Goal: Task Accomplishment & Management: Complete application form

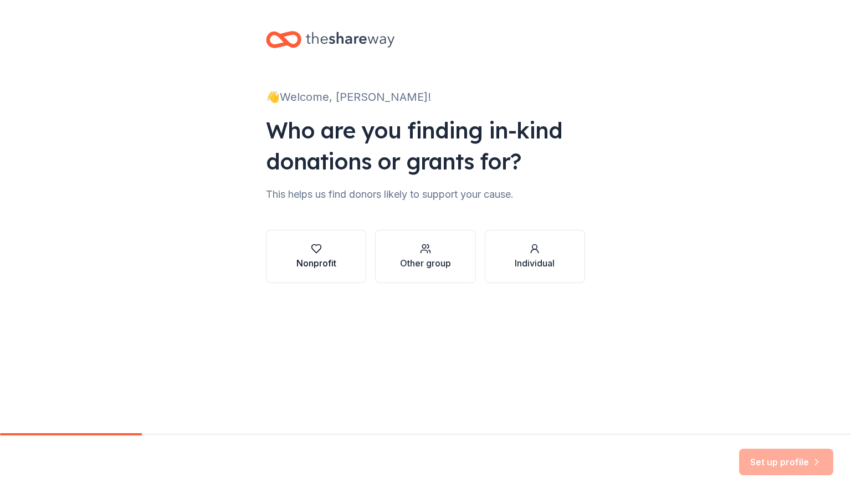
click at [306, 265] on div "Nonprofit" at bounding box center [316, 262] width 40 height 13
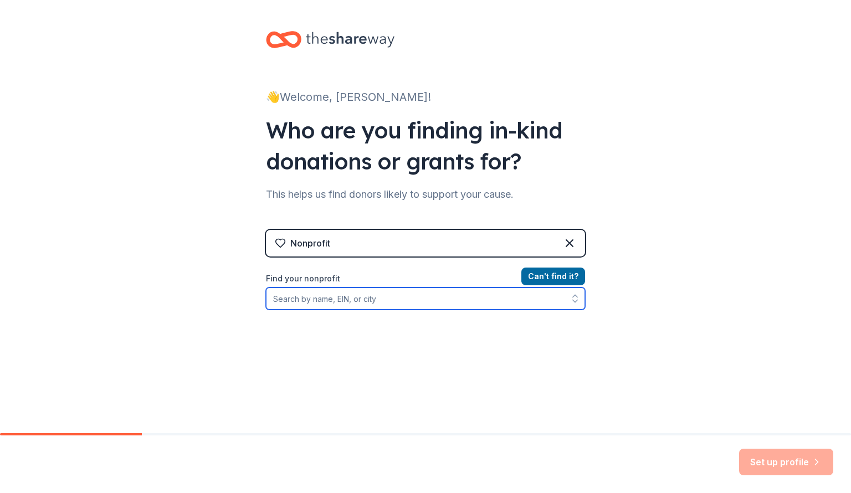
click at [532, 294] on input "Find your nonprofit" at bounding box center [425, 299] width 319 height 22
type input "L & L boosters"
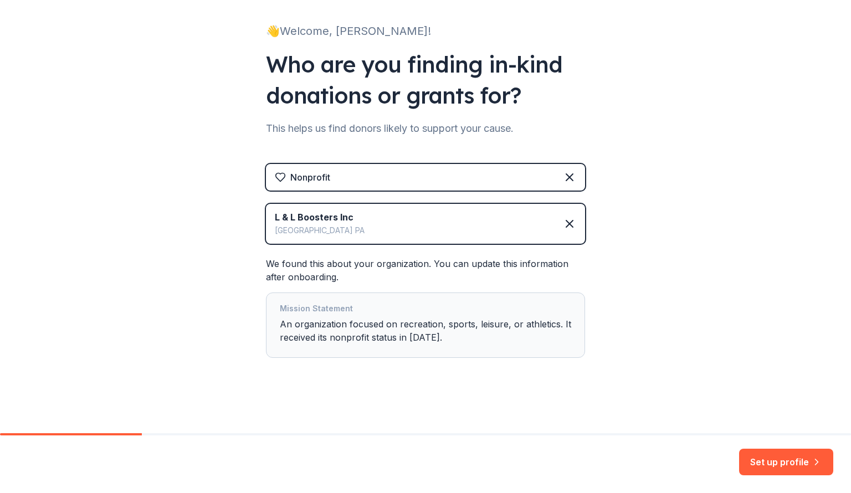
scroll to position [66, 0]
click at [798, 459] on button "Set up profile" at bounding box center [786, 462] width 94 height 27
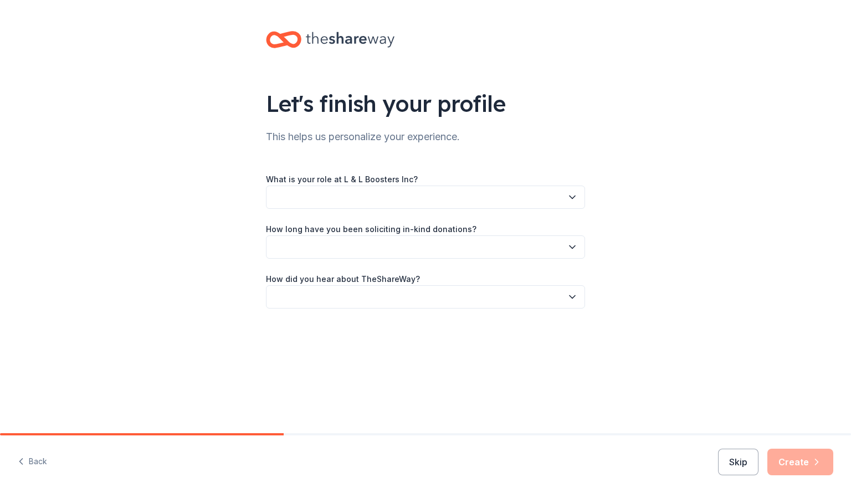
click at [513, 189] on button "button" at bounding box center [425, 197] width 319 height 23
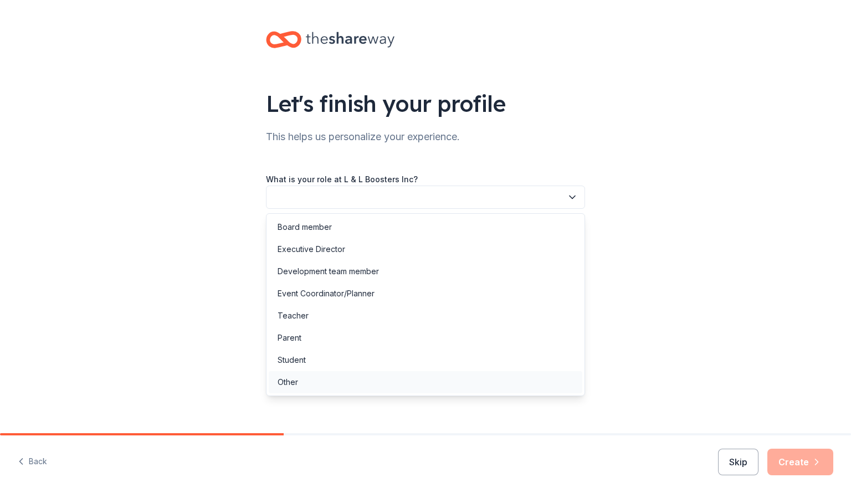
click at [312, 379] on div "Other" at bounding box center [426, 382] width 314 height 22
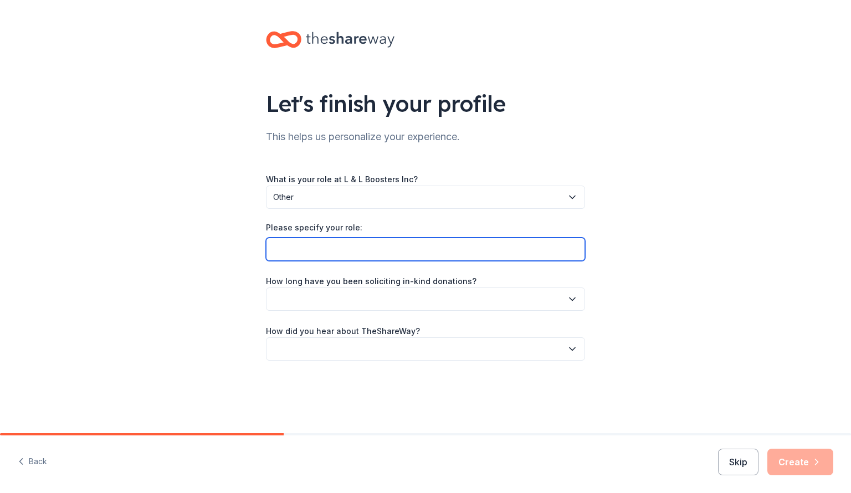
click at [365, 244] on input "Please specify your role:" at bounding box center [425, 249] width 319 height 23
type input "Co-Chair Glitter and Guns Raffle"
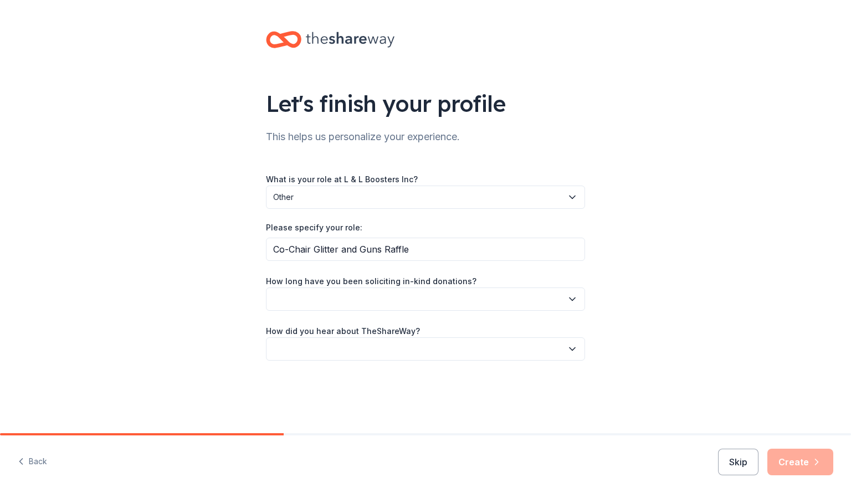
click at [378, 294] on button "button" at bounding box center [425, 299] width 319 height 23
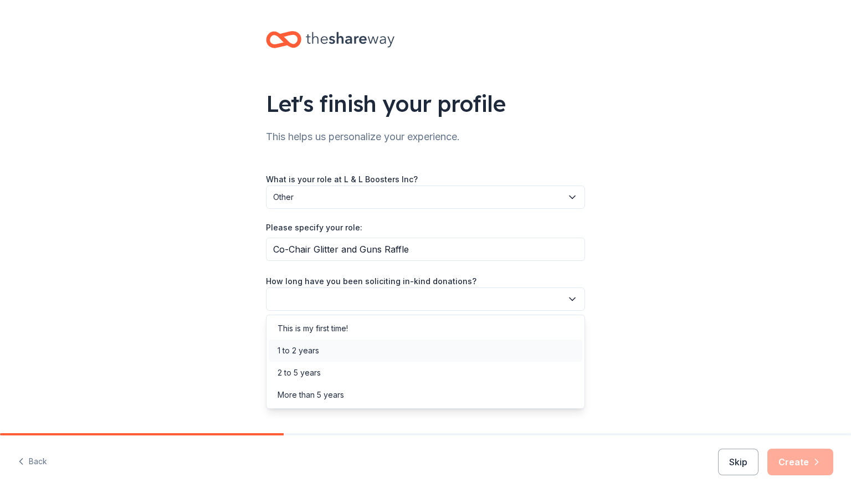
click at [343, 348] on div "1 to 2 years" at bounding box center [426, 351] width 314 height 22
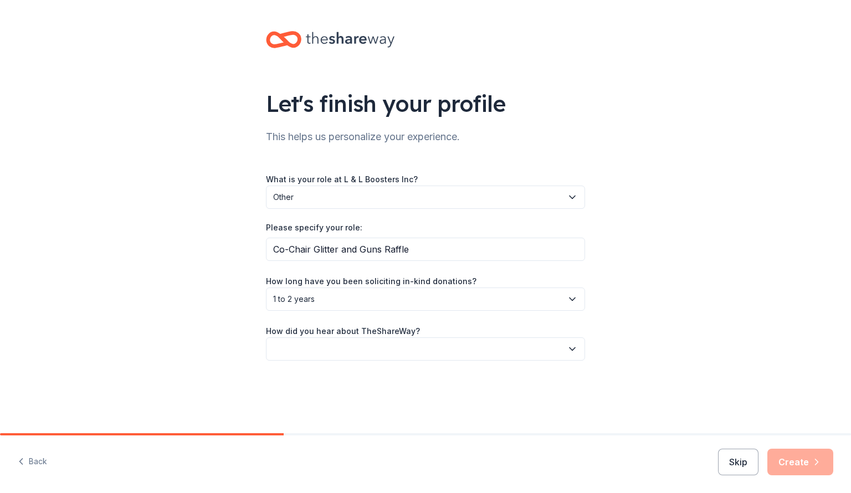
click at [343, 352] on button "button" at bounding box center [425, 348] width 319 height 23
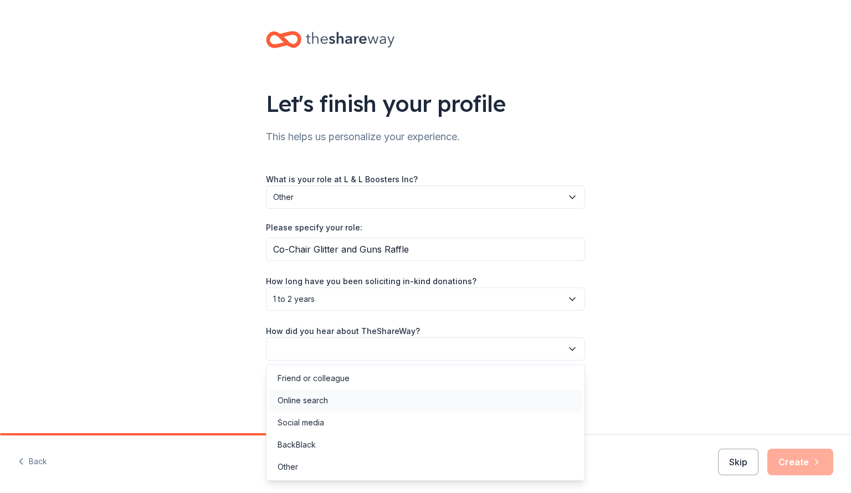
click at [337, 396] on div "Online search" at bounding box center [426, 400] width 314 height 22
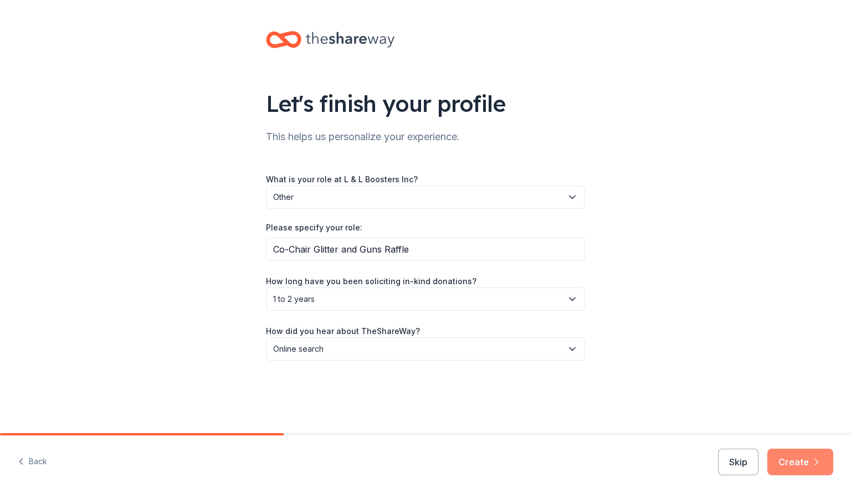
click at [815, 463] on icon "button" at bounding box center [816, 461] width 11 height 11
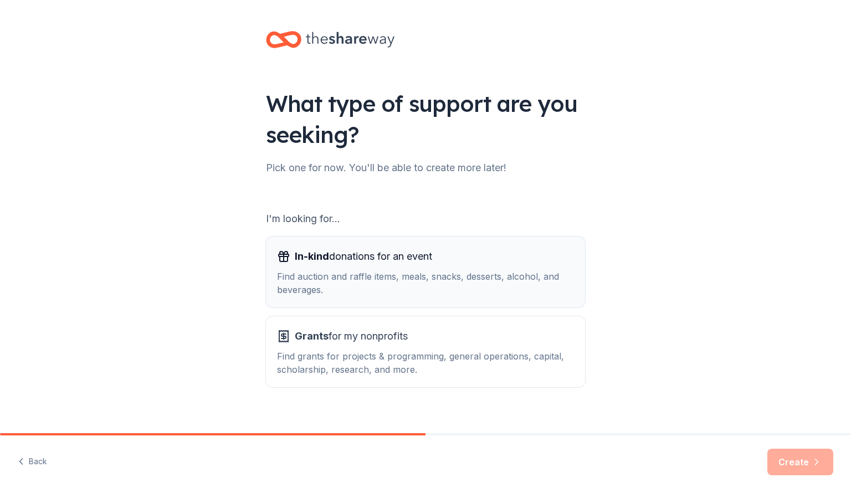
click at [362, 259] on span "In-kind donations for an event" at bounding box center [363, 257] width 137 height 18
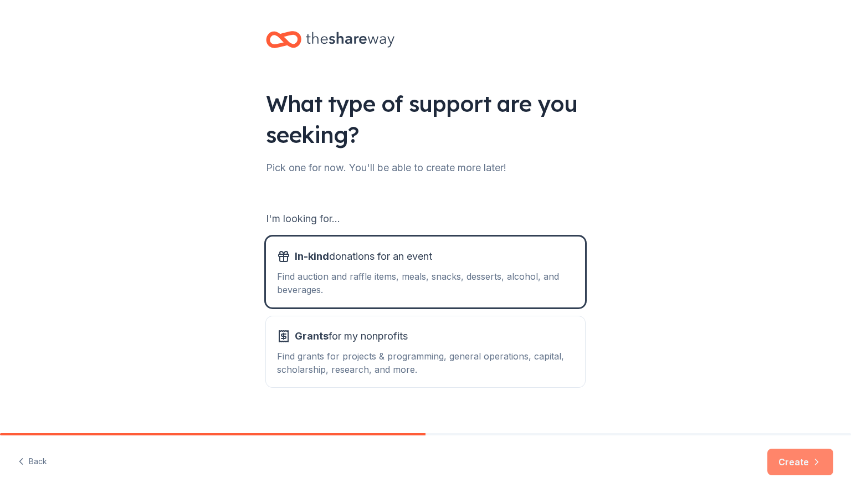
click at [803, 459] on button "Create" at bounding box center [800, 462] width 66 height 27
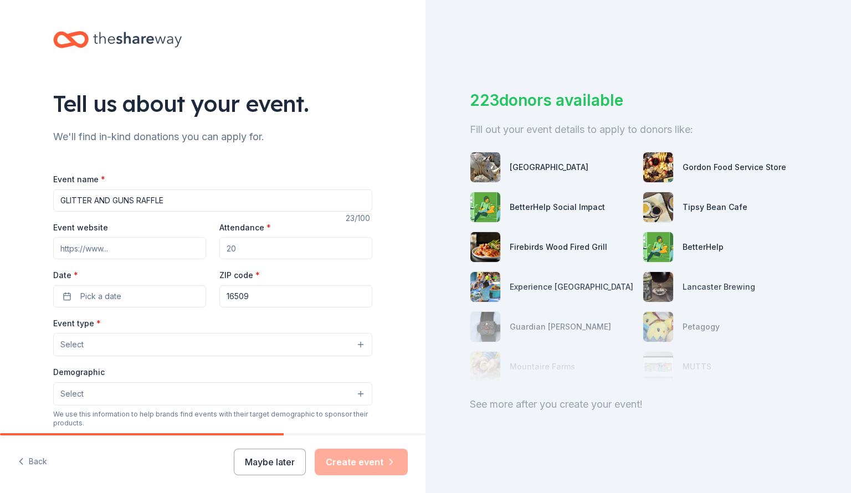
type input "GLITTER AND GUNS RAFFLE"
click at [242, 250] on input "Attendance *" at bounding box center [295, 248] width 153 height 22
type input "500"
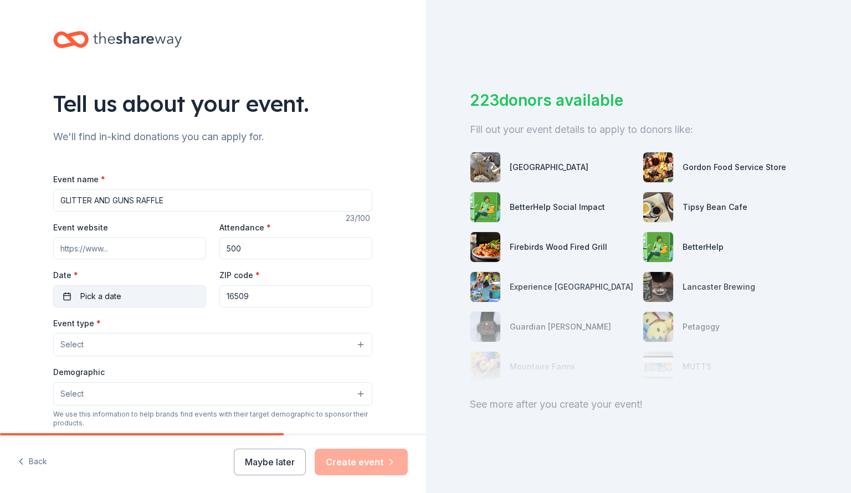
click at [156, 297] on button "Pick a date" at bounding box center [129, 296] width 153 height 22
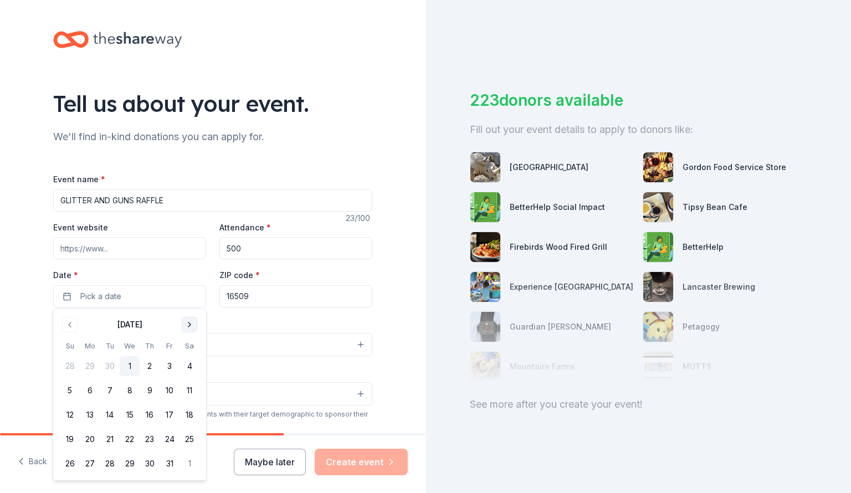
click at [195, 326] on button "Go to next month" at bounding box center [190, 325] width 16 height 16
click at [195, 326] on div "Event type * Select" at bounding box center [212, 336] width 319 height 40
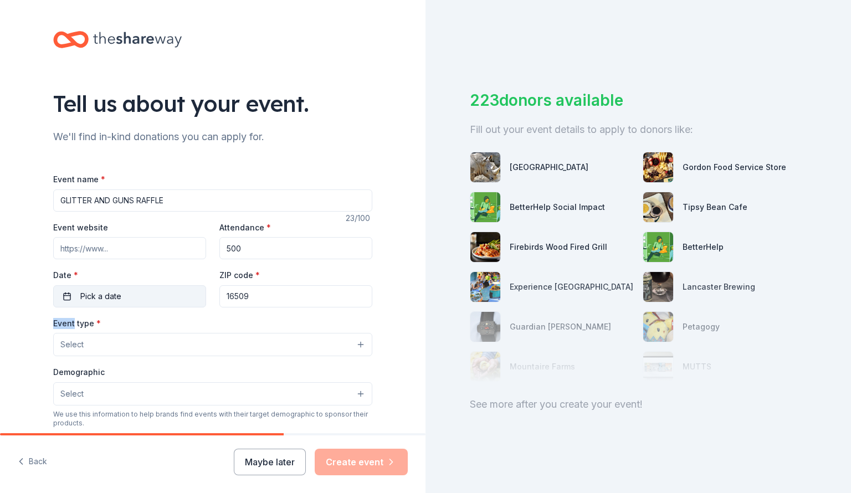
click at [156, 290] on button "Pick a date" at bounding box center [129, 296] width 153 height 22
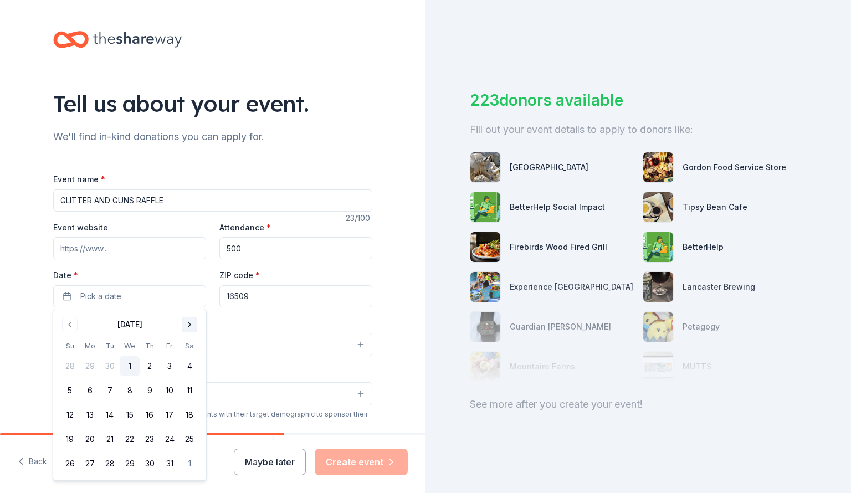
click at [187, 326] on button "Go to next month" at bounding box center [190, 325] width 16 height 16
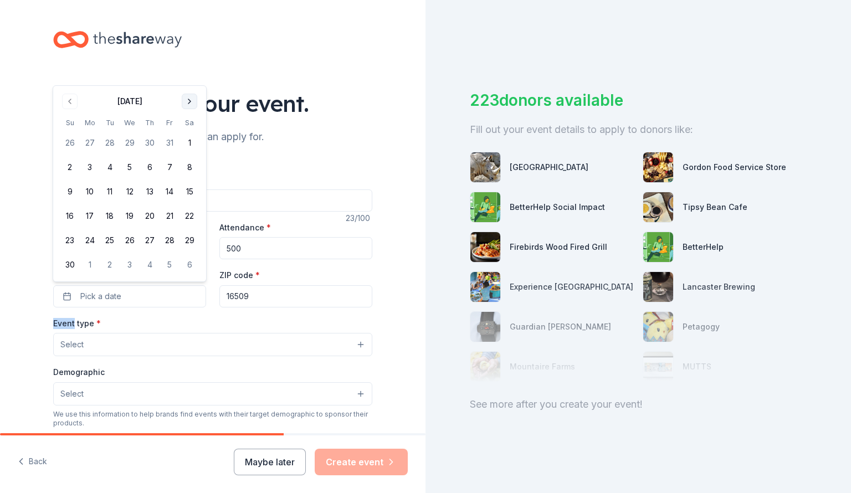
click at [191, 100] on button "Go to next month" at bounding box center [190, 102] width 16 height 16
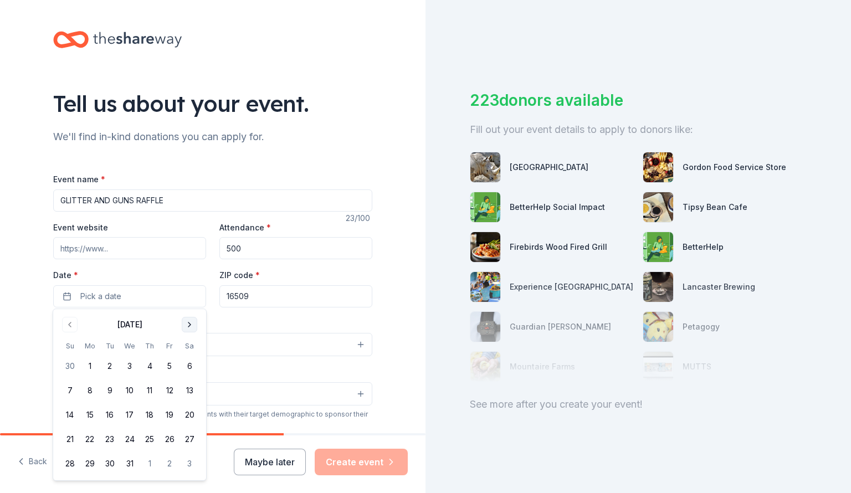
click at [188, 324] on button "Go to next month" at bounding box center [190, 325] width 16 height 16
click at [189, 323] on button "Go to next month" at bounding box center [190, 325] width 16 height 16
click at [189, 439] on button "28" at bounding box center [189, 439] width 20 height 20
click at [270, 317] on div "Event type * Select" at bounding box center [212, 336] width 319 height 40
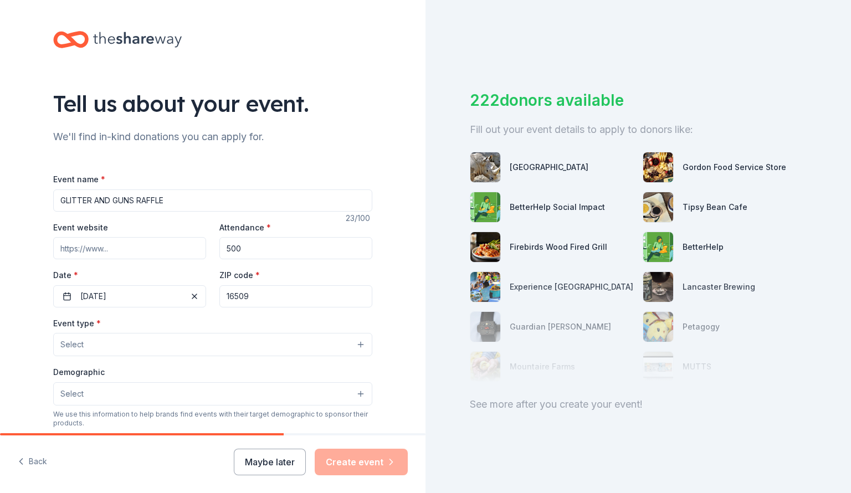
click at [191, 353] on button "Select" at bounding box center [212, 344] width 319 height 23
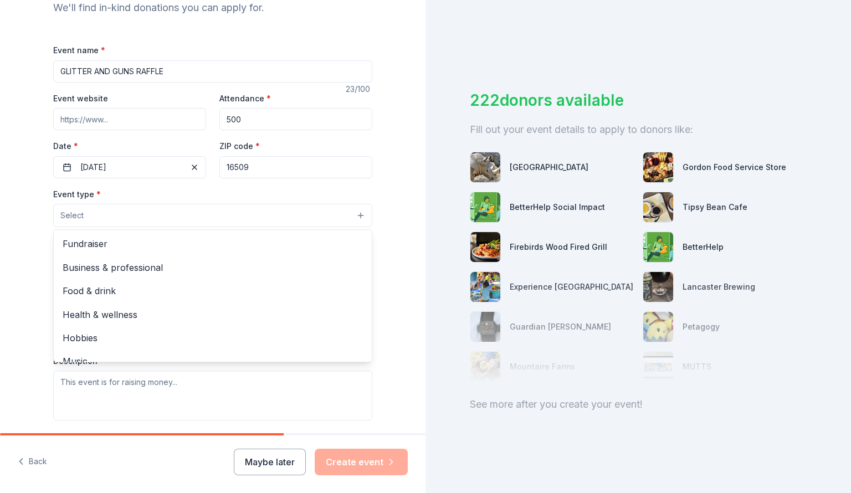
scroll to position [134, 0]
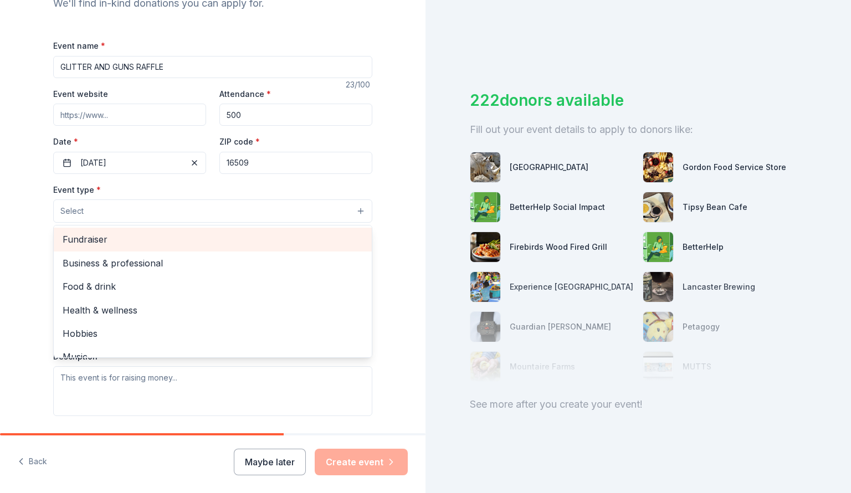
click at [89, 234] on span "Fundraiser" at bounding box center [213, 239] width 300 height 14
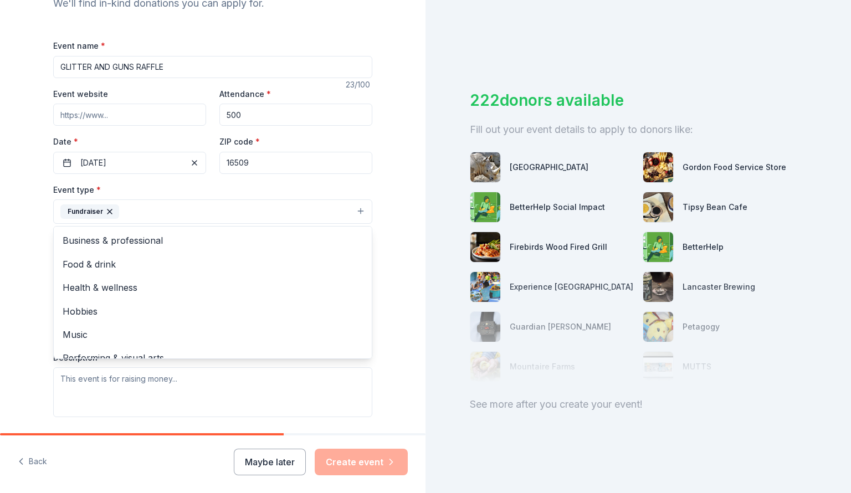
click at [33, 223] on div "Tell us about your event. We'll find in-kind donations you can apply for. Event…" at bounding box center [212, 235] width 425 height 738
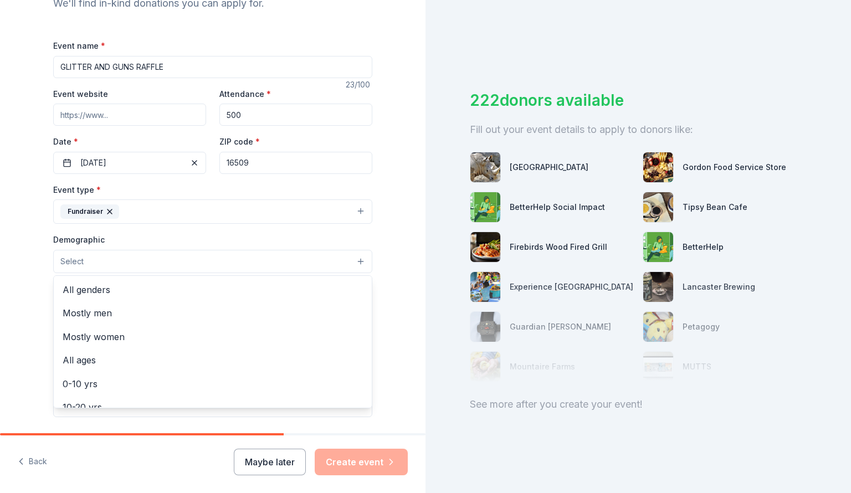
click at [121, 260] on button "Select" at bounding box center [212, 261] width 319 height 23
click at [122, 289] on span "All genders" at bounding box center [213, 290] width 300 height 14
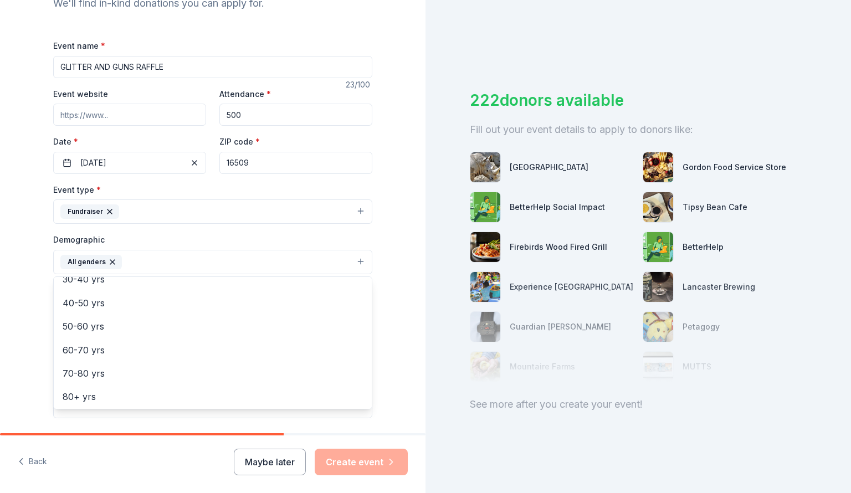
scroll to position [152, 0]
click at [41, 338] on div "Tell us about your event. We'll find in-kind donations you can apply for. Event…" at bounding box center [212, 236] width 355 height 740
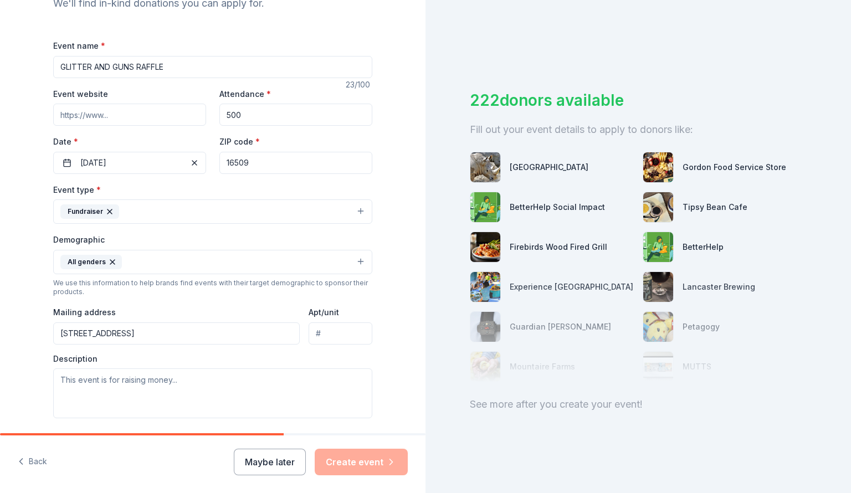
type input "4102 Aveniel Court, Erie, PA, 16506"
click at [49, 348] on div "Tell us about your event. We'll find in-kind donations you can apply for. Event…" at bounding box center [212, 236] width 355 height 740
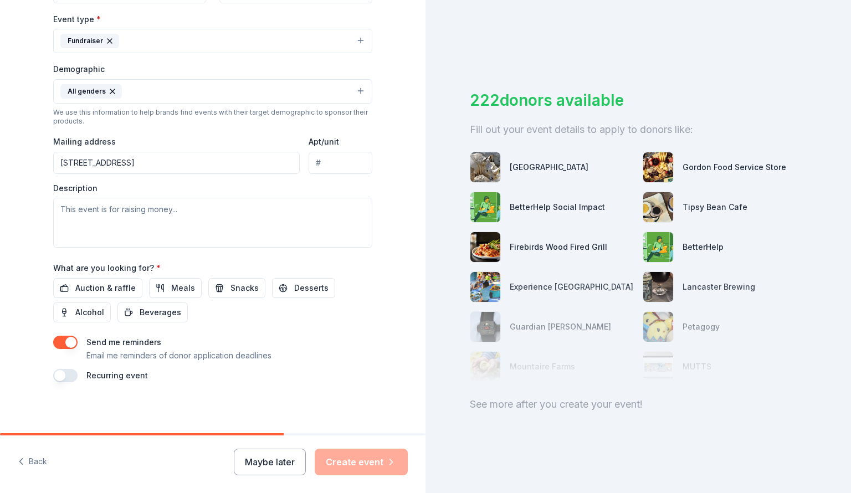
scroll to position [304, 0]
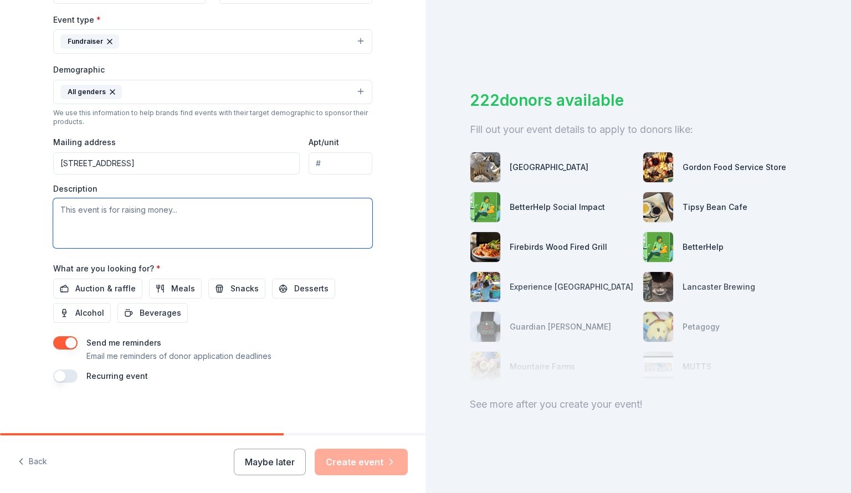
click at [162, 224] on textarea at bounding box center [212, 223] width 319 height 50
type textarea "R"
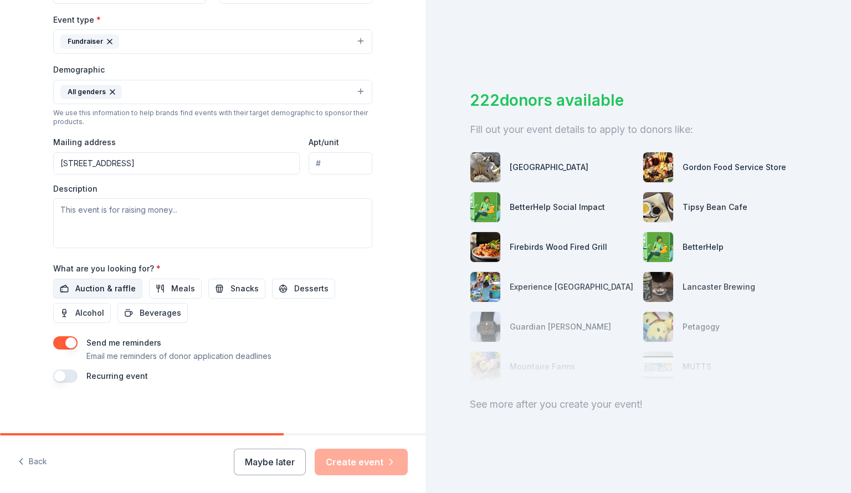
click at [105, 282] on span "Auction & raffle" at bounding box center [105, 288] width 60 height 13
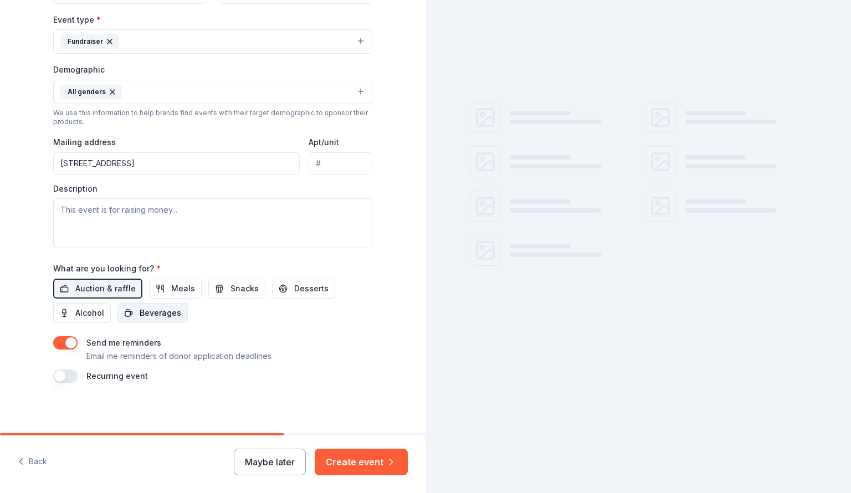
click at [147, 312] on span "Beverages" at bounding box center [161, 312] width 42 height 13
click at [299, 292] on span "Desserts" at bounding box center [311, 288] width 34 height 13
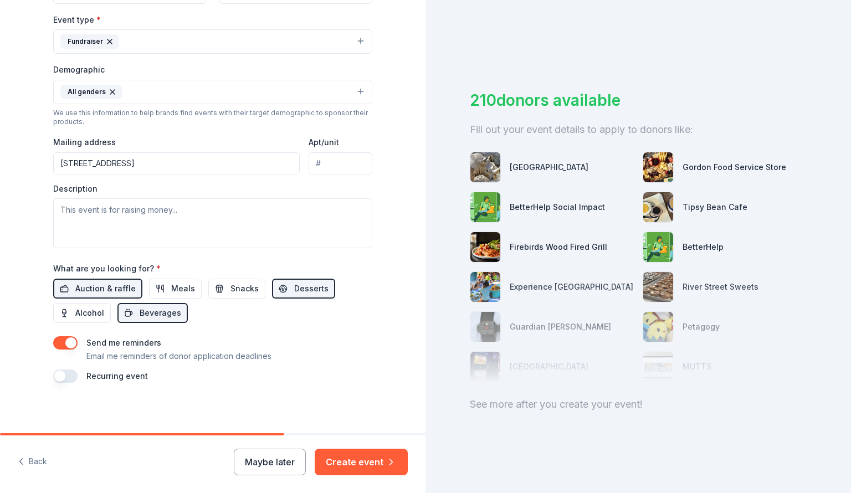
click at [75, 372] on button "button" at bounding box center [65, 375] width 24 height 13
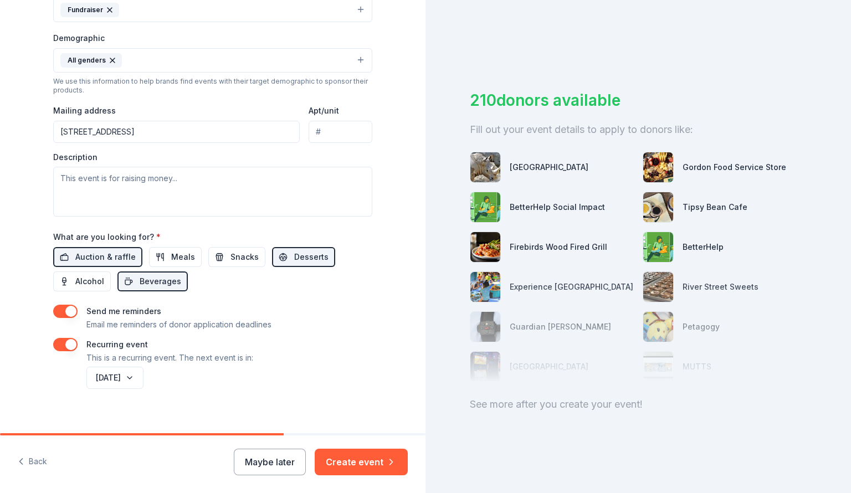
scroll to position [335, 0]
click at [368, 465] on button "Create event" at bounding box center [361, 462] width 93 height 27
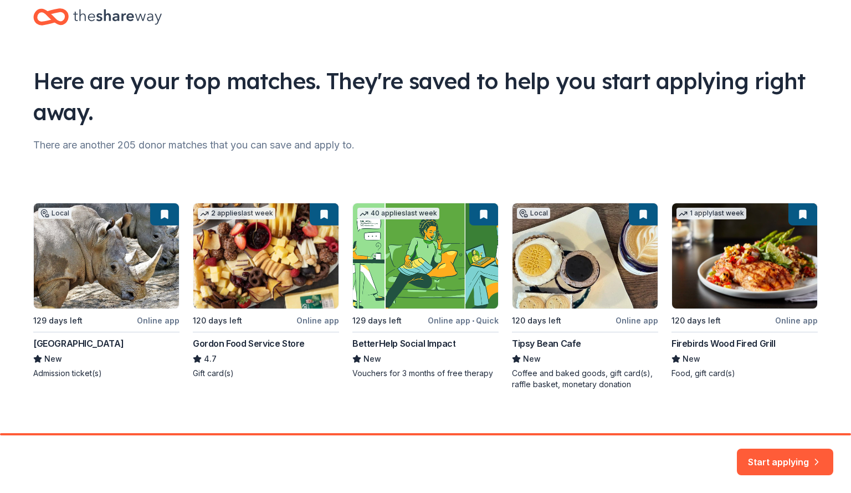
scroll to position [24, 0]
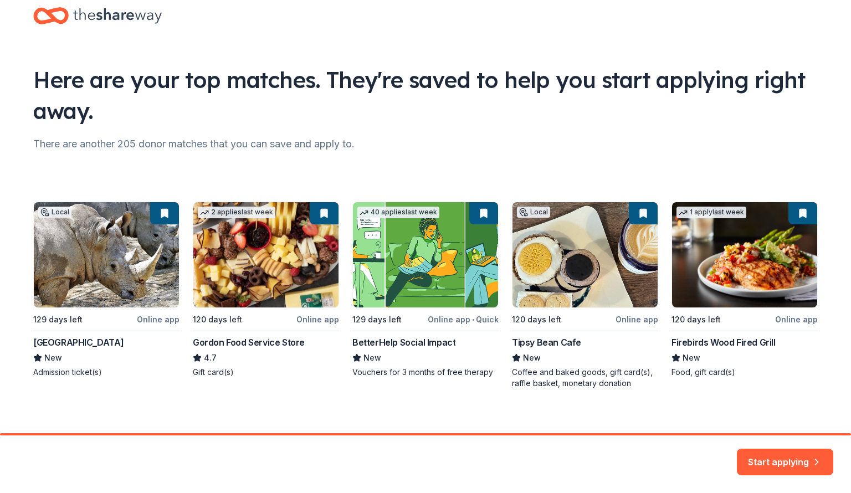
click at [295, 286] on div "Local 129 days left Online app Erie Zoo New Admission ticket(s) 2 applies last …" at bounding box center [425, 295] width 784 height 187
click at [798, 461] on button "Start applying" at bounding box center [785, 455] width 96 height 27
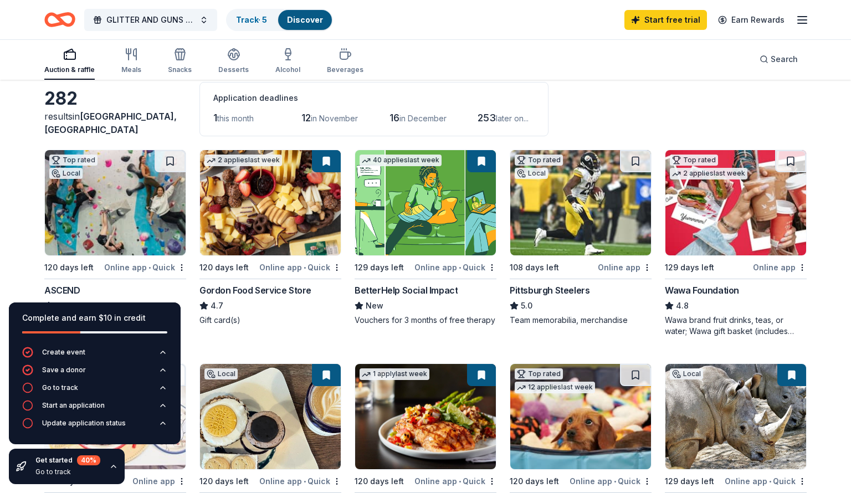
scroll to position [58, 0]
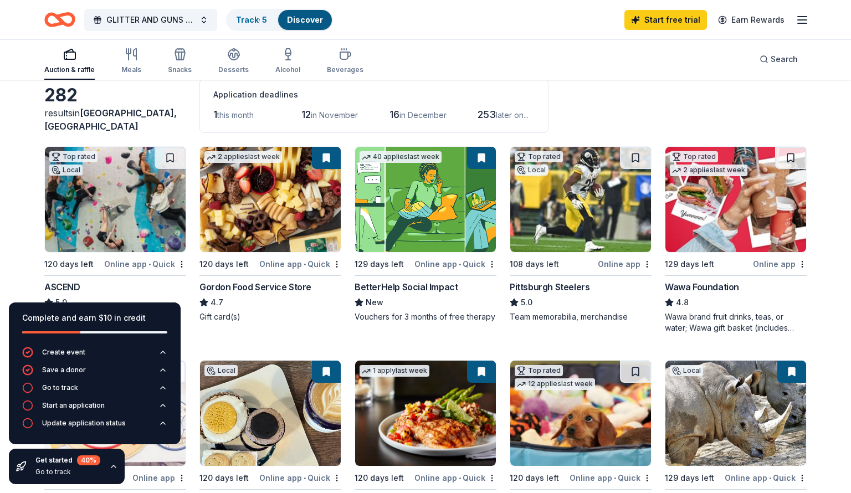
click at [245, 225] on img at bounding box center [270, 199] width 141 height 105
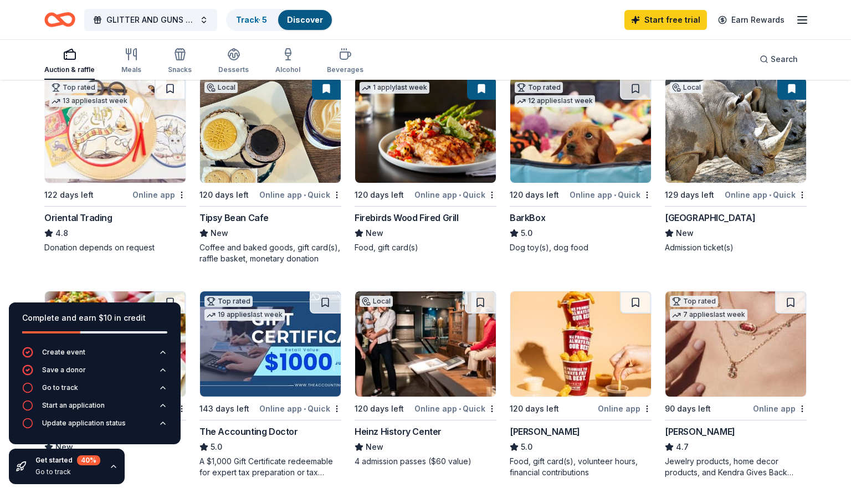
scroll to position [341, 0]
click at [151, 453] on div "Complete and earn $10 in credit Create event Save a donor Go to track Start an …" at bounding box center [94, 393] width 189 height 199
click at [538, 215] on div "BarkBox" at bounding box center [527, 217] width 35 height 13
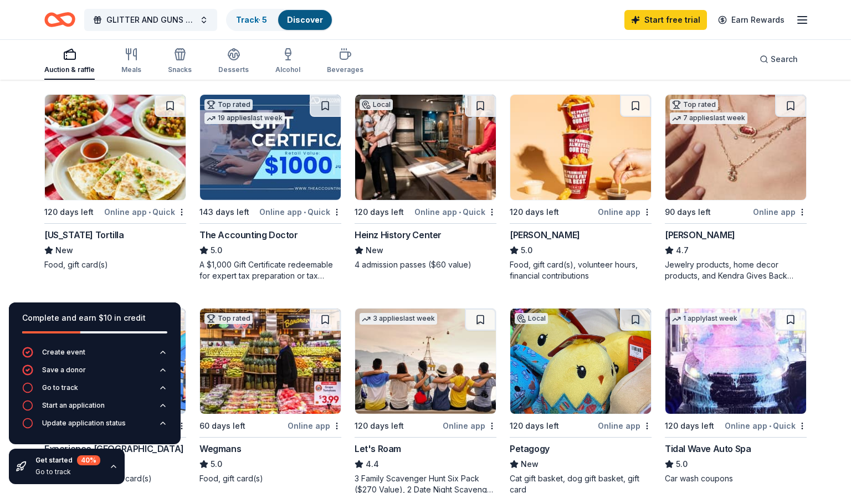
scroll to position [541, 0]
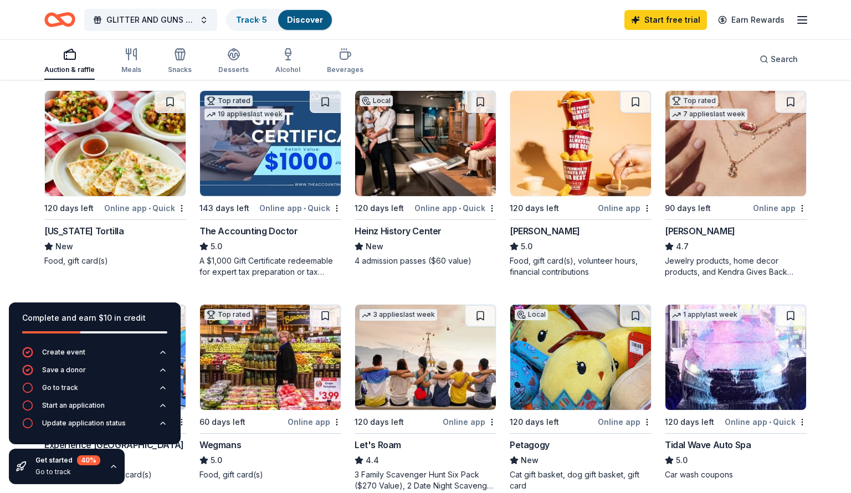
click at [706, 181] on img at bounding box center [735, 143] width 141 height 105
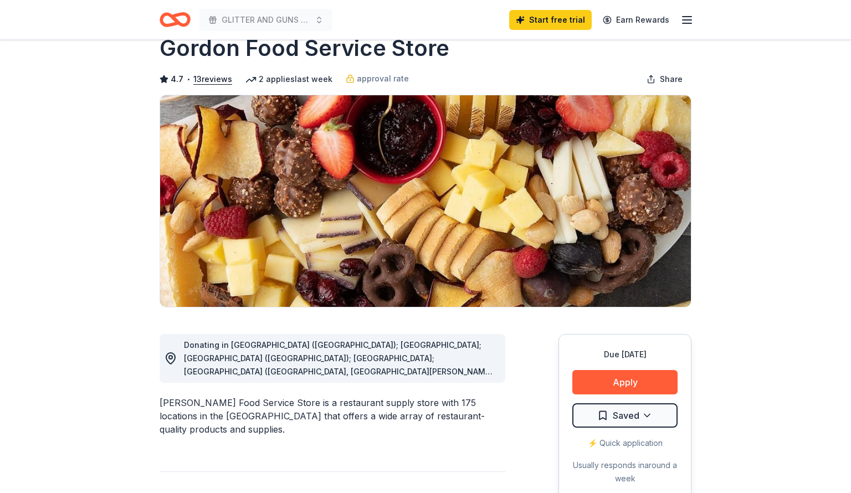
scroll to position [30, 0]
click at [322, 367] on span "Donating in AL (Huntsville); FL; GA (Lithia Springs); IL; IN (Elkhart, Fort Way…" at bounding box center [339, 491] width 311 height 302
click at [636, 378] on button "Apply" at bounding box center [624, 381] width 105 height 24
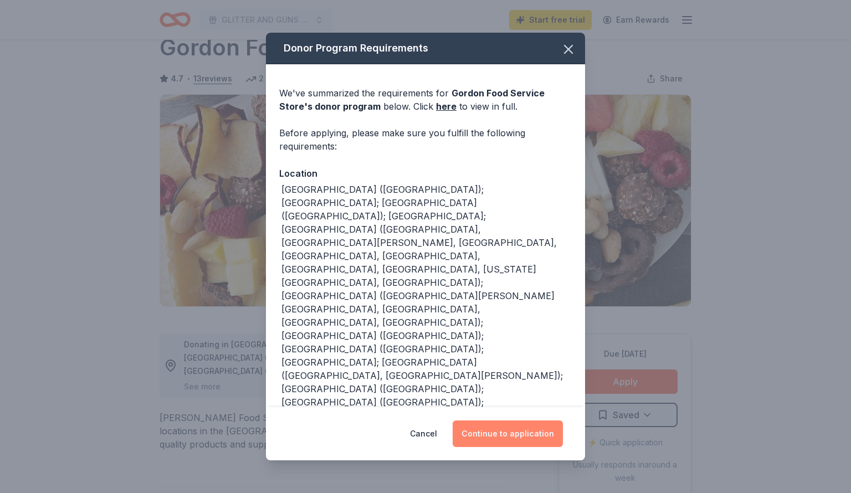
click at [511, 434] on button "Continue to application" at bounding box center [508, 433] width 110 height 27
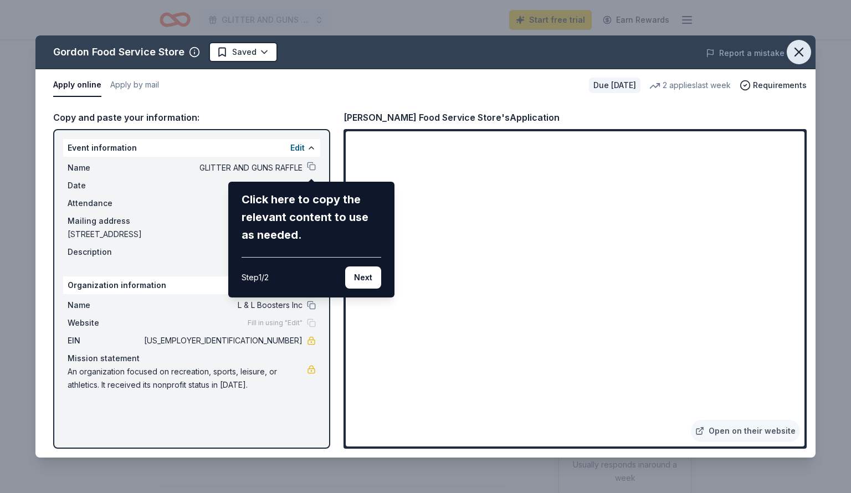
click at [800, 50] on icon "button" at bounding box center [799, 52] width 16 height 16
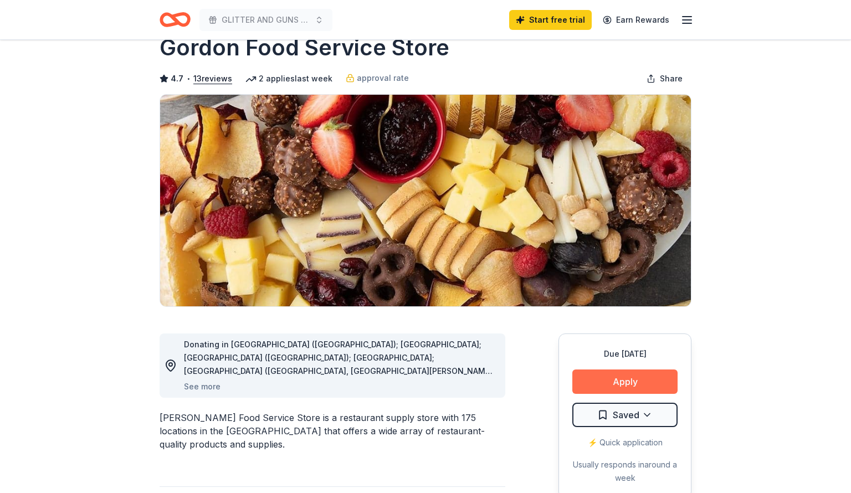
click at [638, 386] on button "Apply" at bounding box center [624, 381] width 105 height 24
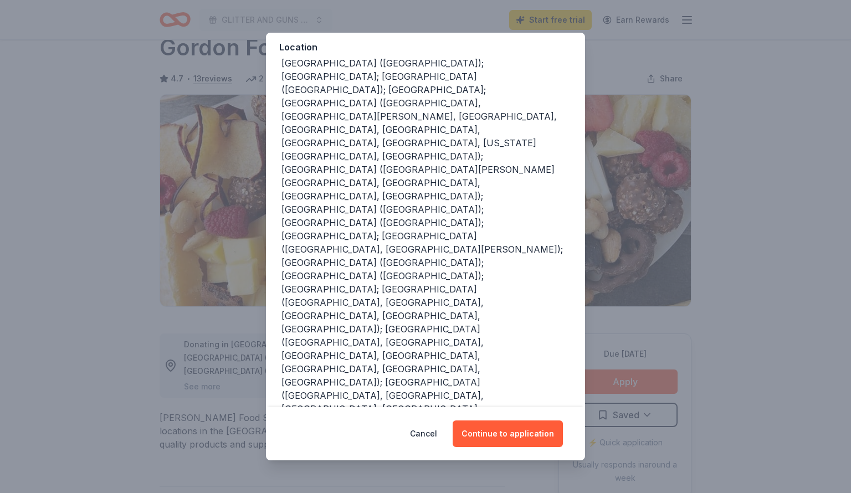
scroll to position [126, 0]
click at [515, 437] on button "Continue to application" at bounding box center [508, 433] width 110 height 27
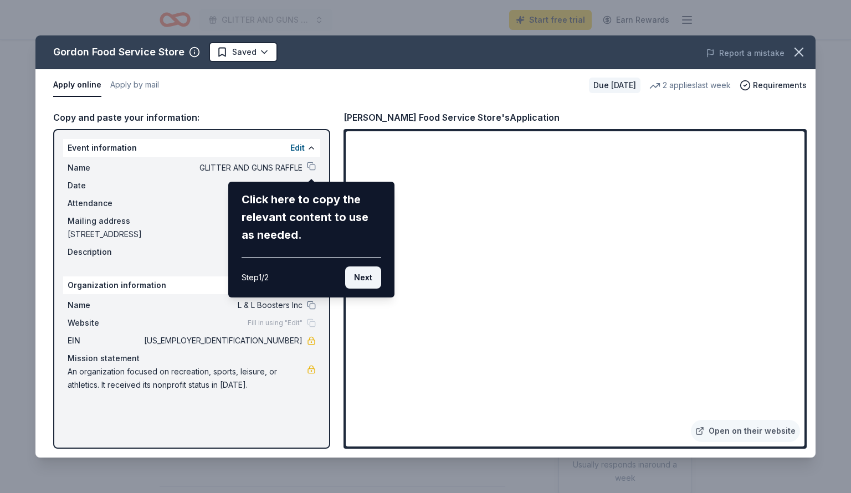
click at [361, 281] on button "Next" at bounding box center [363, 277] width 36 height 22
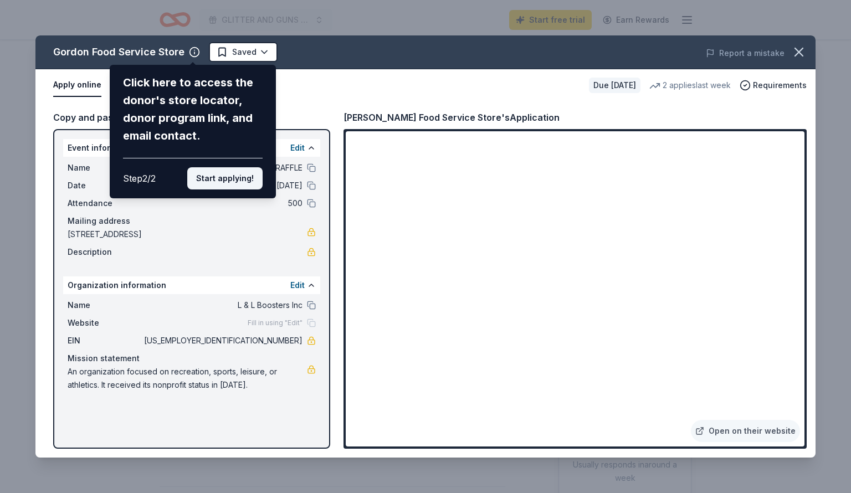
click at [244, 167] on button "Start applying!" at bounding box center [224, 178] width 75 height 22
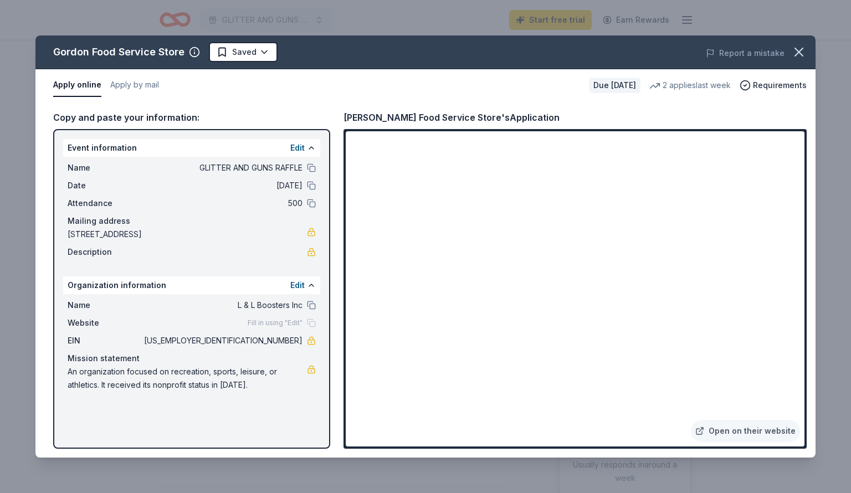
click at [481, 225] on div "Gordon Food Service Store Saved Report a mistake Apply online Apply by mail Due…" at bounding box center [425, 246] width 780 height 422
click at [800, 54] on icon "button" at bounding box center [799, 52] width 8 height 8
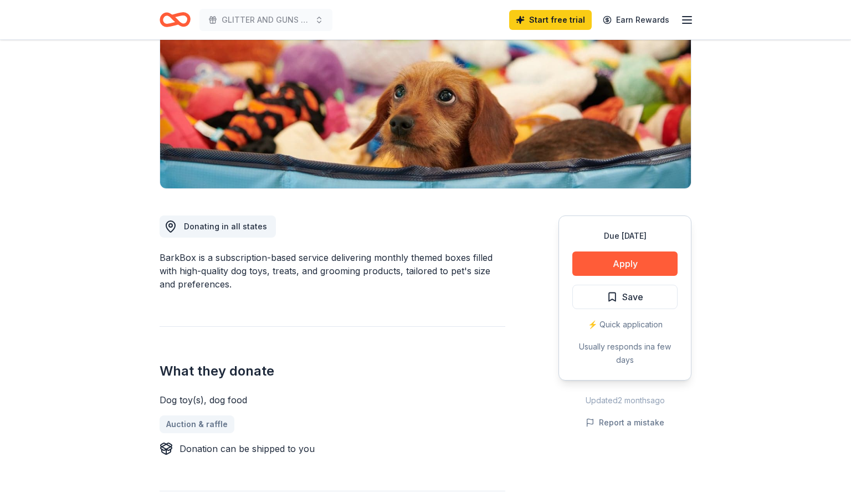
scroll to position [161, 0]
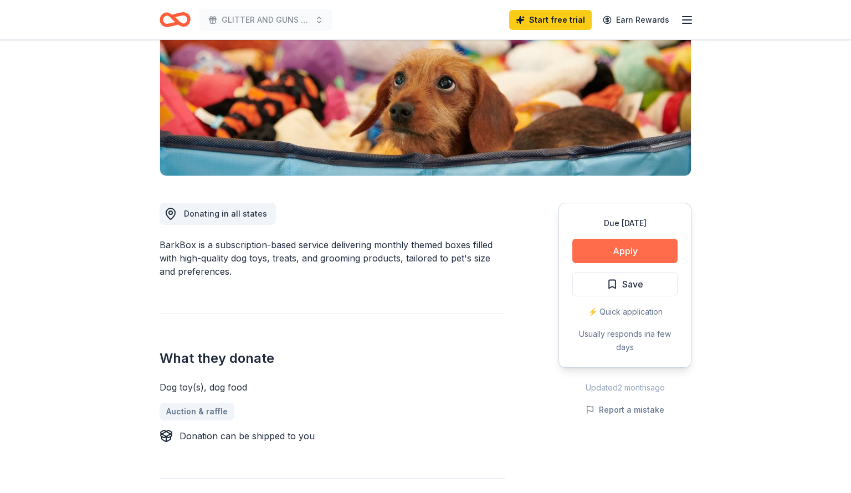
click at [632, 252] on button "Apply" at bounding box center [624, 251] width 105 height 24
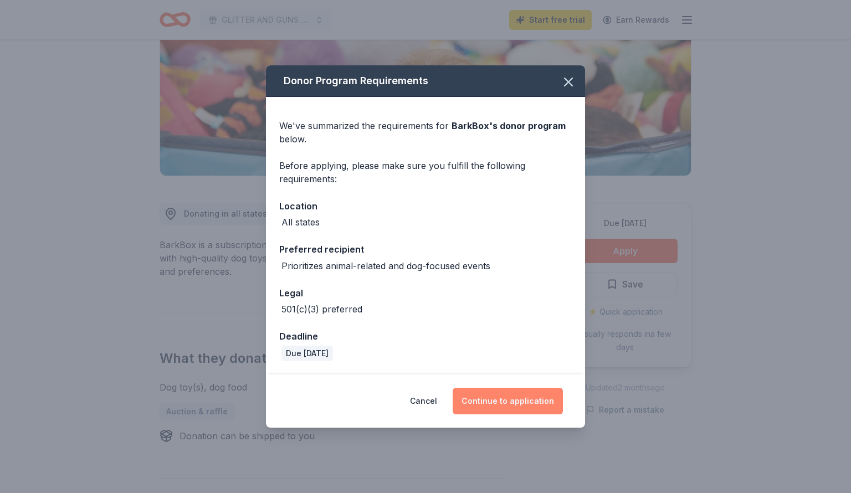
click at [520, 400] on button "Continue to application" at bounding box center [508, 401] width 110 height 27
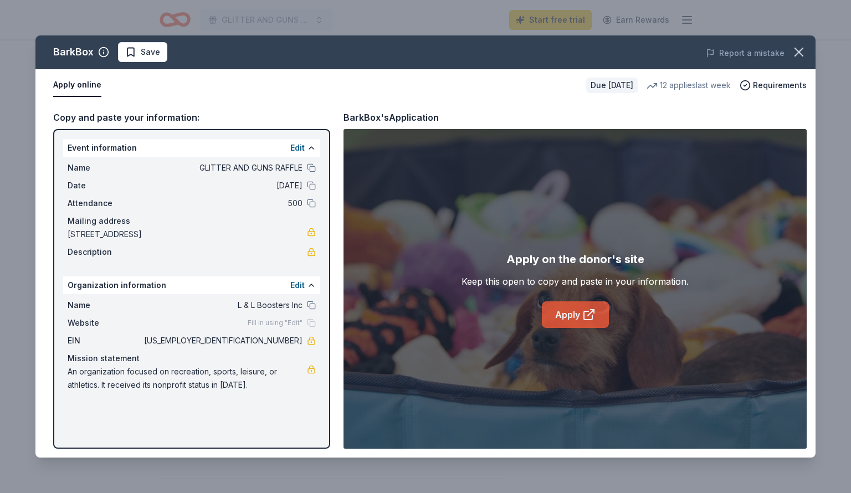
click at [577, 320] on link "Apply" at bounding box center [575, 314] width 67 height 27
